Goal: Task Accomplishment & Management: Complete application form

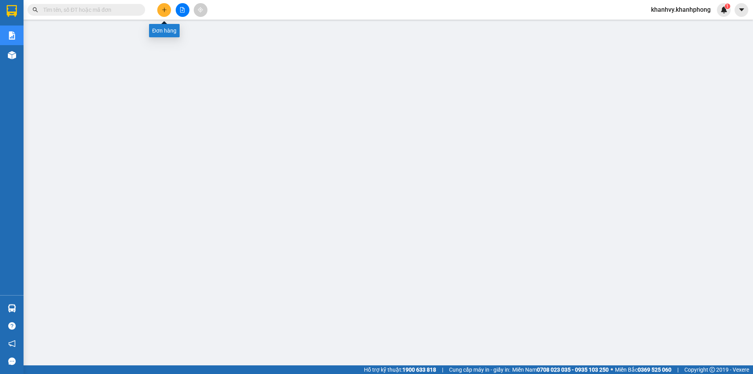
click at [165, 11] on icon "plus" at bounding box center [164, 9] width 5 height 5
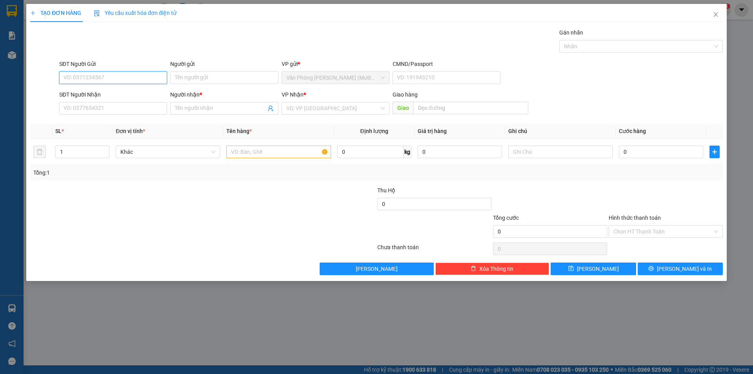
paste input "0857802149"
type input "0857802149"
click at [200, 70] on div "Người gửi" at bounding box center [224, 66] width 108 height 12
click at [203, 78] on input "Người gửi" at bounding box center [224, 77] width 108 height 13
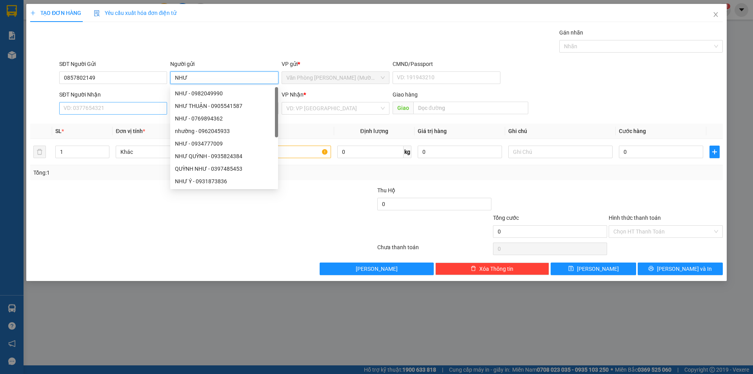
type input "NHƯ"
click at [140, 112] on input "SĐT Người Nhận" at bounding box center [113, 108] width 108 height 13
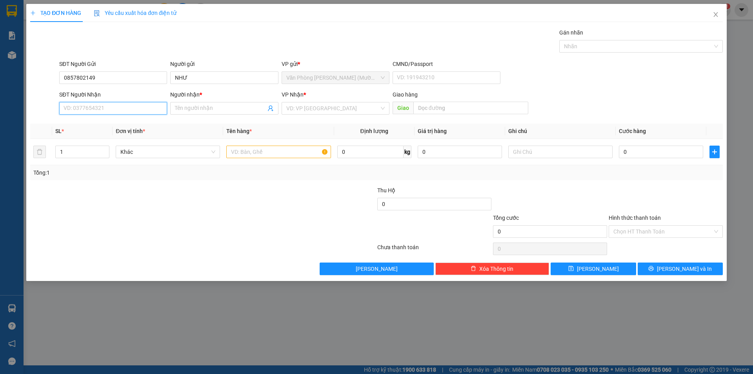
paste input "0857802149"
type input "0857802149"
click at [194, 110] on input "Người nhận *" at bounding box center [220, 108] width 91 height 9
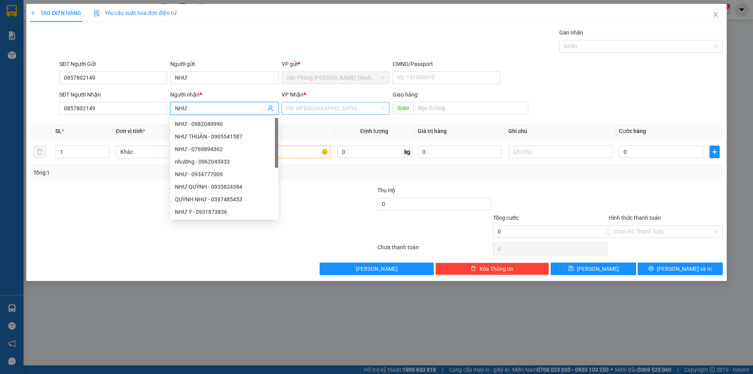
type input "NHƯ"
click at [321, 106] on input "search" at bounding box center [332, 108] width 93 height 12
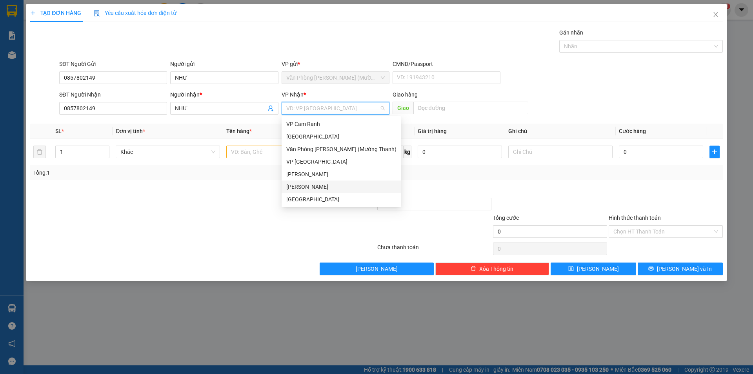
click at [313, 188] on div "[PERSON_NAME]" at bounding box center [341, 186] width 110 height 9
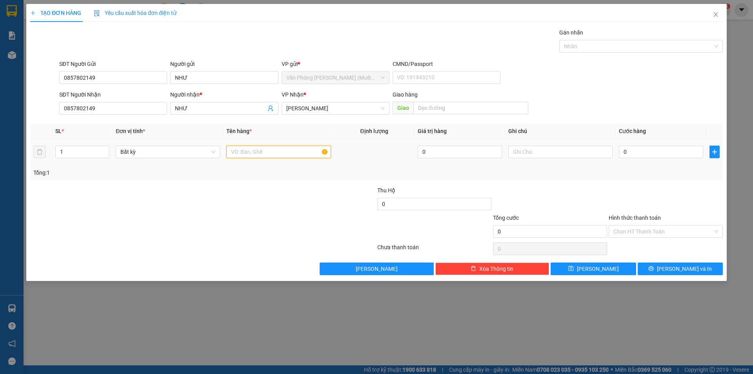
click at [267, 154] on input "text" at bounding box center [278, 151] width 104 height 13
click at [251, 154] on input "XE THOE K' 22H35 C2" at bounding box center [278, 151] width 104 height 13
click at [237, 156] on input "XE THEO K' 22H35 C2" at bounding box center [278, 151] width 104 height 13
type input "XE MÁY BỌC THEO K' 22H35 C2"
click at [672, 149] on input "0" at bounding box center [661, 151] width 84 height 13
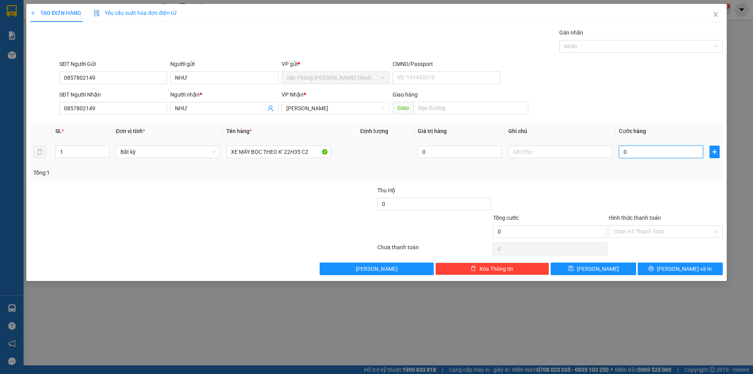
type input "5"
type input "0"
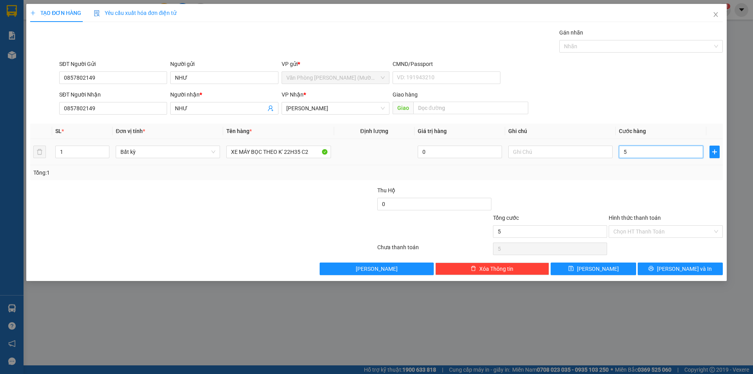
type input "0"
type input "04"
type input "4"
type input "045"
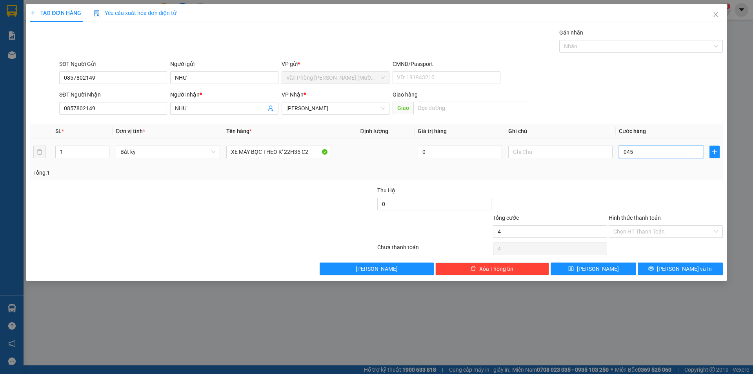
type input "45"
type input "0.450"
type input "450"
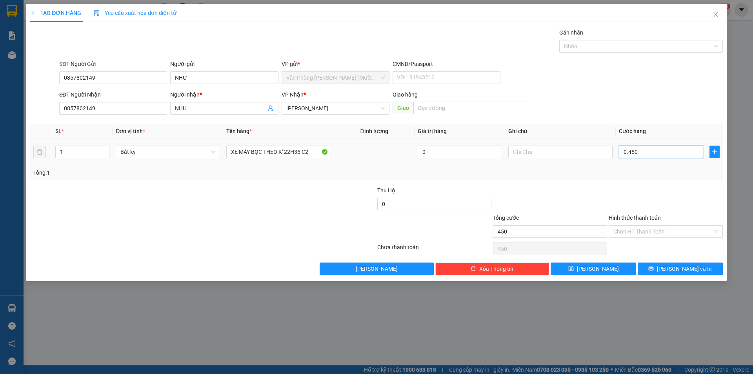
type input "045"
type input "45"
type input "04"
type input "4"
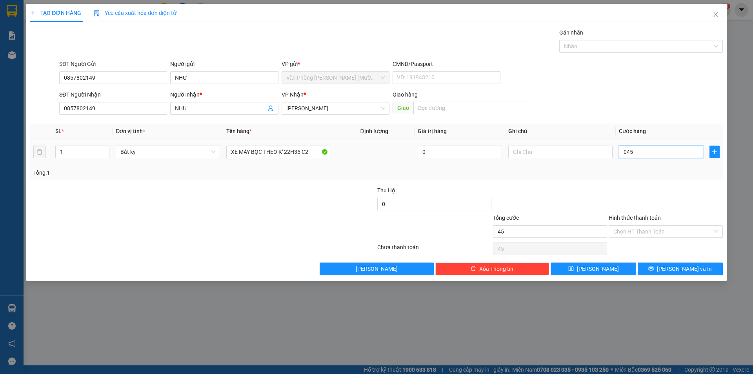
type input "4"
type input "0"
type input "40"
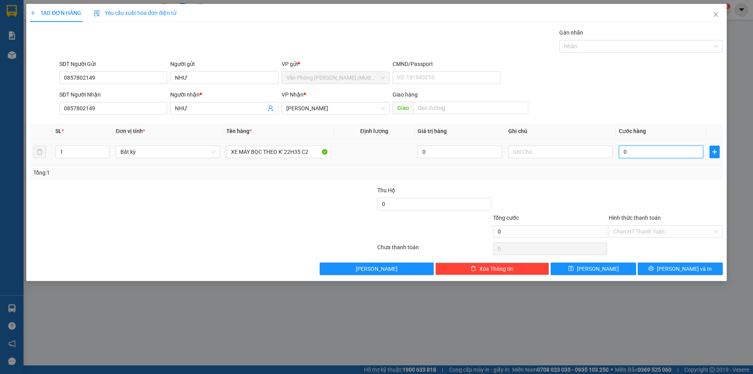
type input "40"
type input "450"
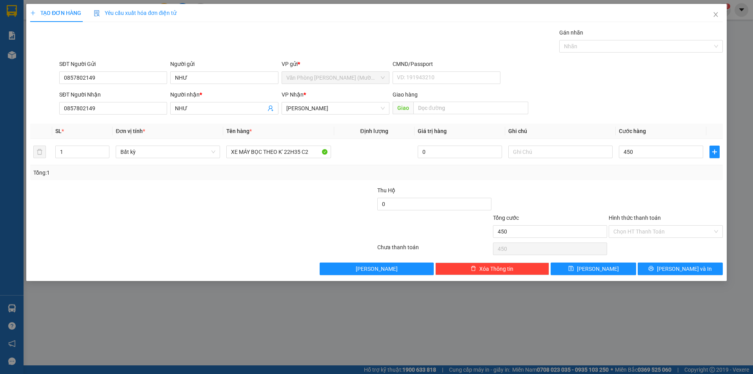
type input "450.000"
drag, startPoint x: 574, startPoint y: 190, endPoint x: 670, endPoint y: 237, distance: 107.5
click at [574, 191] on div at bounding box center [550, 199] width 116 height 27
drag, startPoint x: 664, startPoint y: 225, endPoint x: 665, endPoint y: 239, distance: 13.8
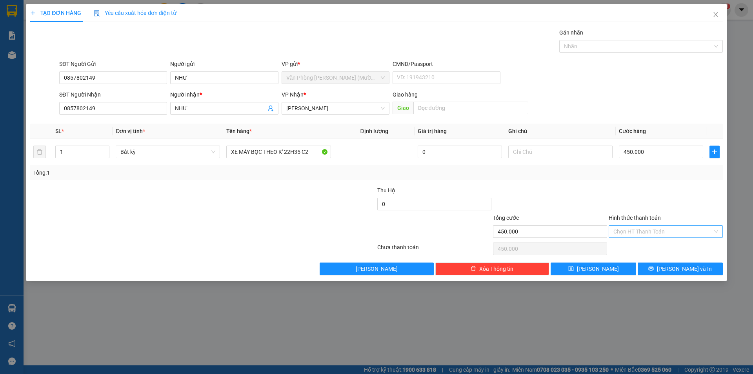
click at [664, 225] on input "Hình thức thanh toán" at bounding box center [662, 231] width 99 height 12
drag, startPoint x: 662, startPoint y: 246, endPoint x: 652, endPoint y: 225, distance: 24.0
click at [663, 247] on div "Tại văn phòng" at bounding box center [665, 247] width 105 height 9
type input "0"
click at [646, 202] on div at bounding box center [666, 199] width 116 height 27
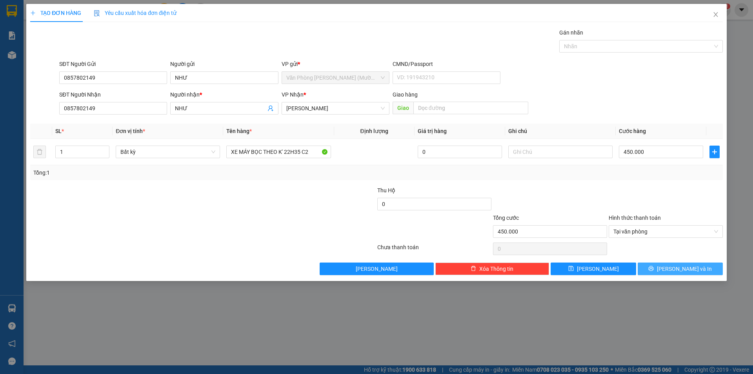
click at [692, 267] on span "[PERSON_NAME] và In" at bounding box center [684, 268] width 55 height 9
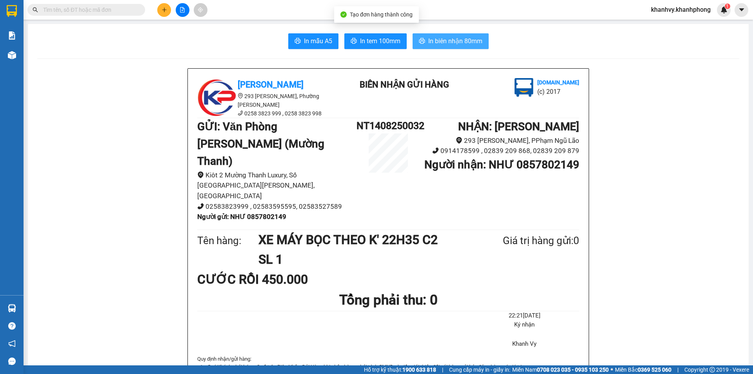
click at [438, 36] on span "In biên nhận 80mm" at bounding box center [455, 41] width 54 height 10
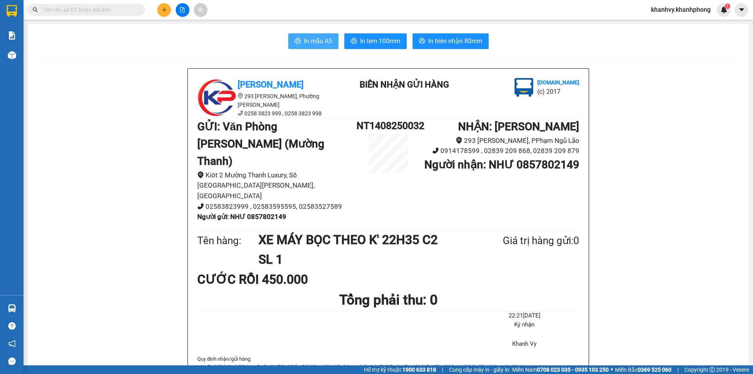
click at [313, 43] on span "In mẫu A5" at bounding box center [318, 41] width 28 height 10
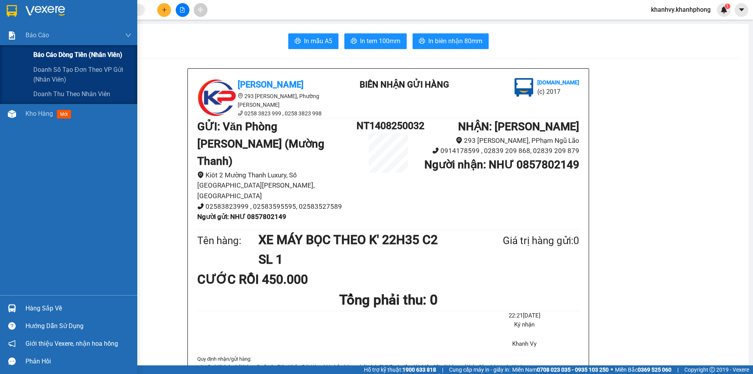
click at [52, 54] on span "Báo cáo dòng tiền (nhân viên)" at bounding box center [77, 55] width 89 height 10
